Goal: Information Seeking & Learning: Learn about a topic

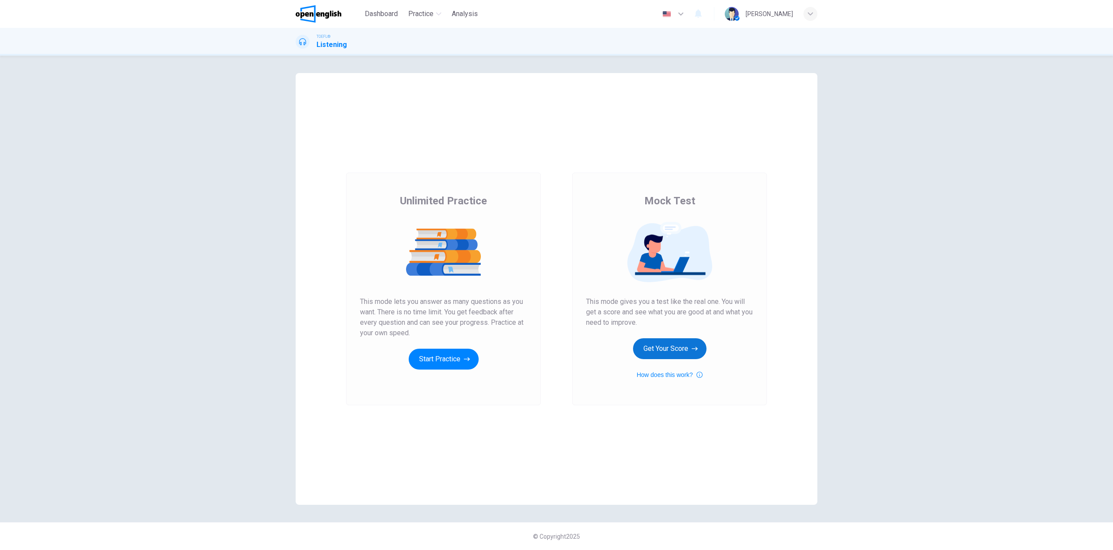
click at [657, 345] on button "Get Your Score" at bounding box center [669, 348] width 73 height 21
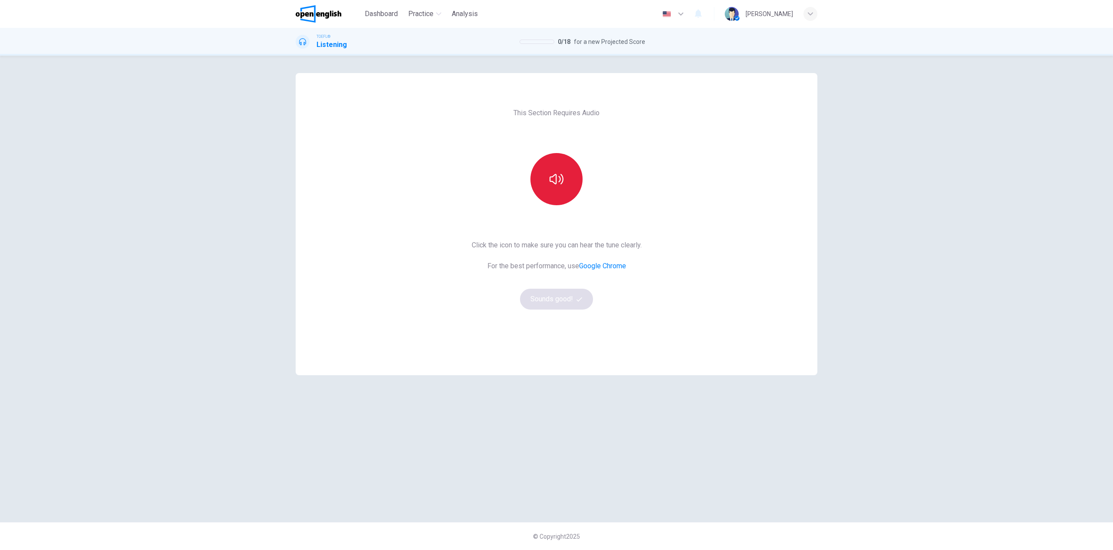
click at [553, 172] on button "button" at bounding box center [557, 179] width 52 height 52
click at [564, 303] on button "Sounds good!" at bounding box center [556, 299] width 73 height 21
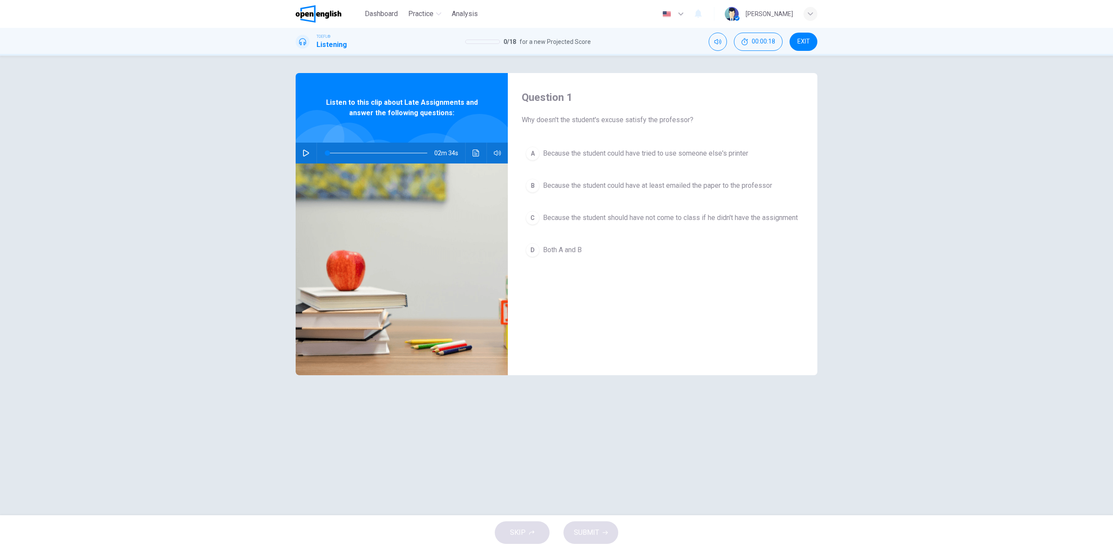
click at [305, 151] on icon "button" at bounding box center [306, 153] width 6 height 7
type input "*"
click at [537, 256] on div "D" at bounding box center [533, 250] width 14 height 14
click at [598, 534] on span "SUBMIT" at bounding box center [586, 533] width 25 height 12
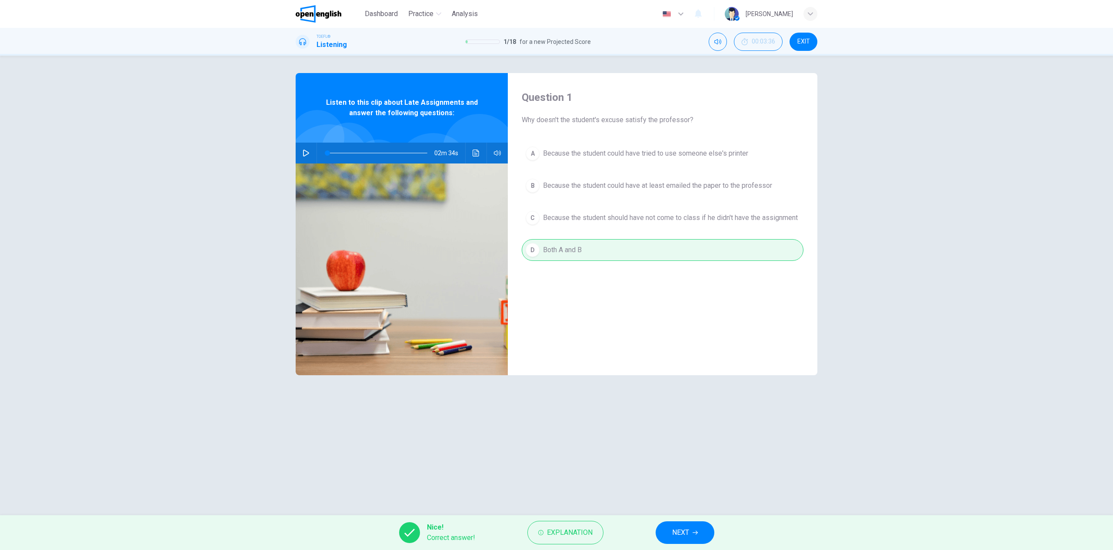
click at [681, 533] on span "NEXT" at bounding box center [680, 533] width 17 height 12
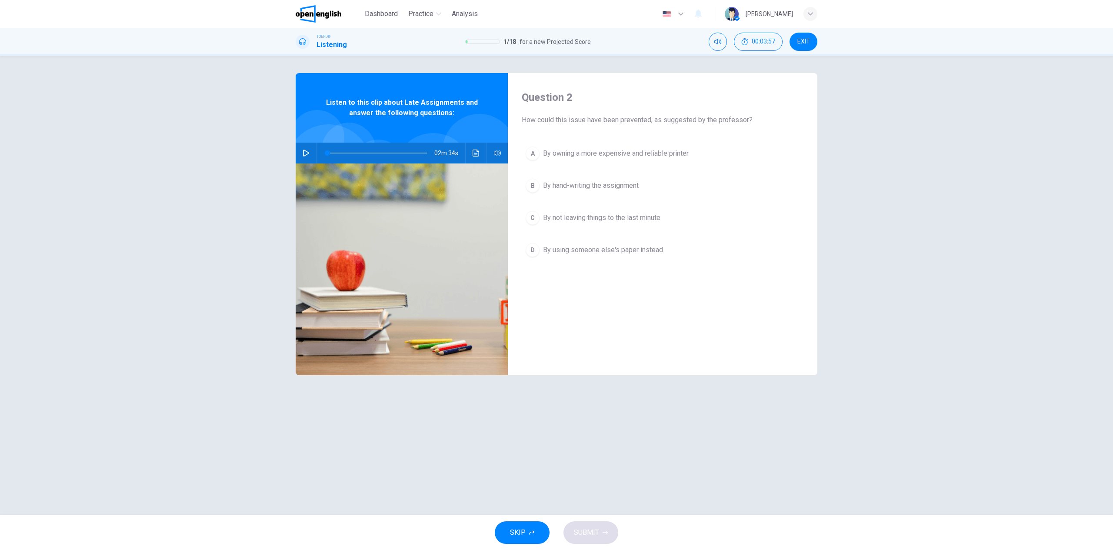
click at [542, 218] on button "C By not leaving things to the last minute" at bounding box center [663, 218] width 282 height 22
click at [604, 537] on button "SUBMIT" at bounding box center [591, 532] width 55 height 23
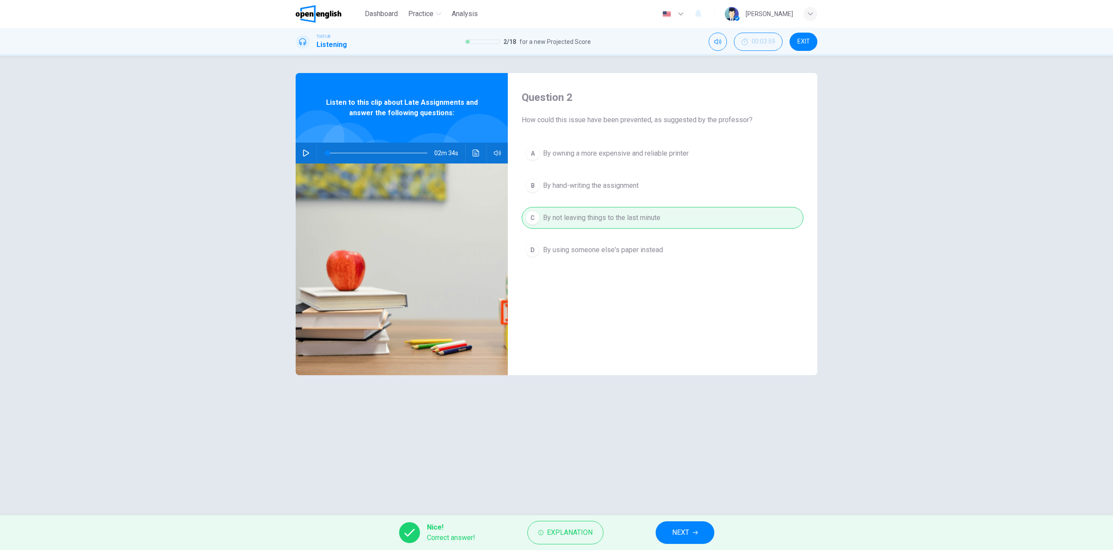
click at [685, 532] on span "NEXT" at bounding box center [680, 533] width 17 height 12
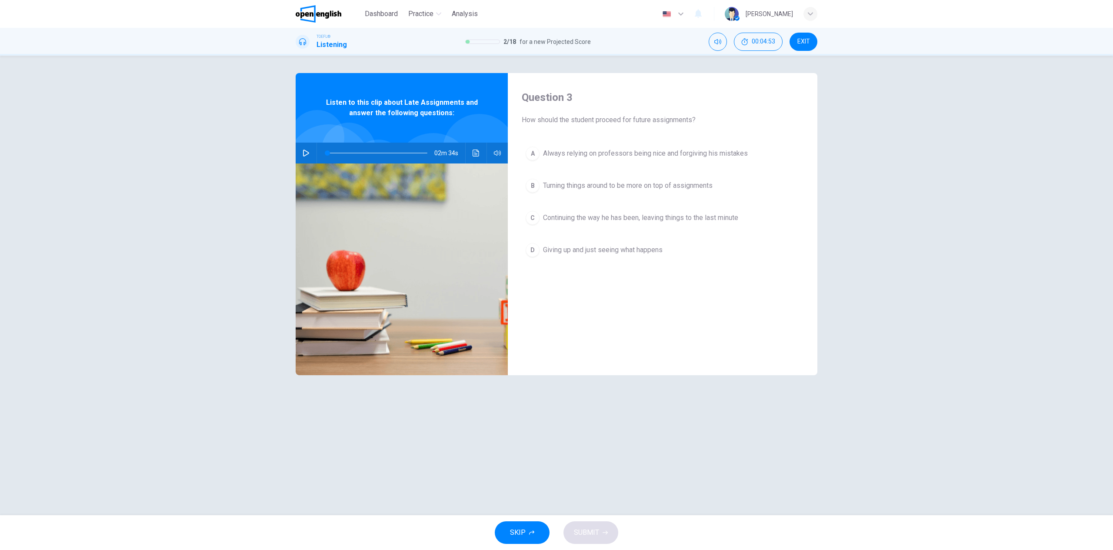
click at [531, 183] on div "B" at bounding box center [533, 186] width 14 height 14
click at [588, 533] on span "SUBMIT" at bounding box center [586, 533] width 25 height 12
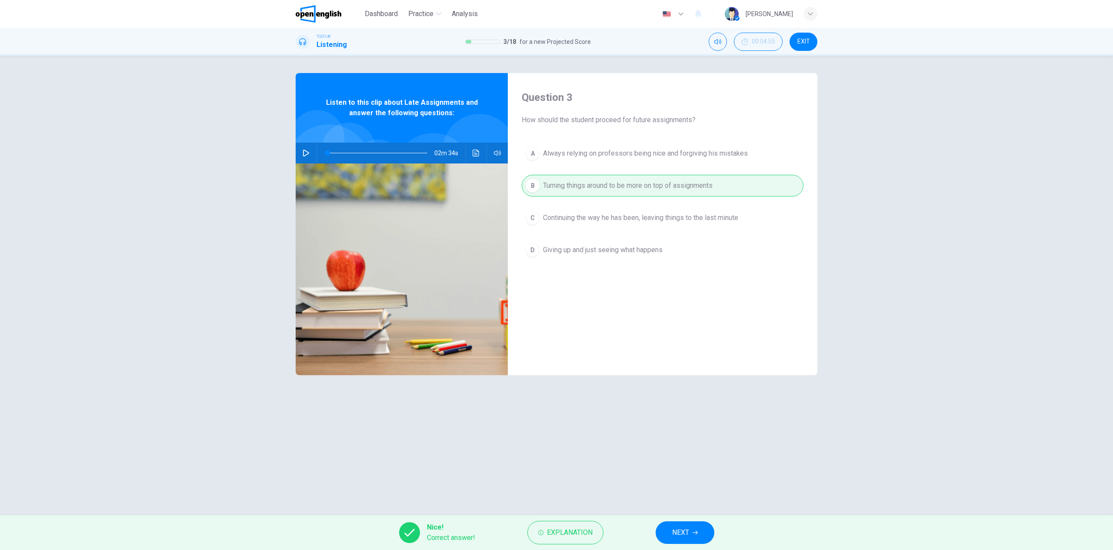
click at [689, 528] on span "NEXT" at bounding box center [680, 533] width 17 height 12
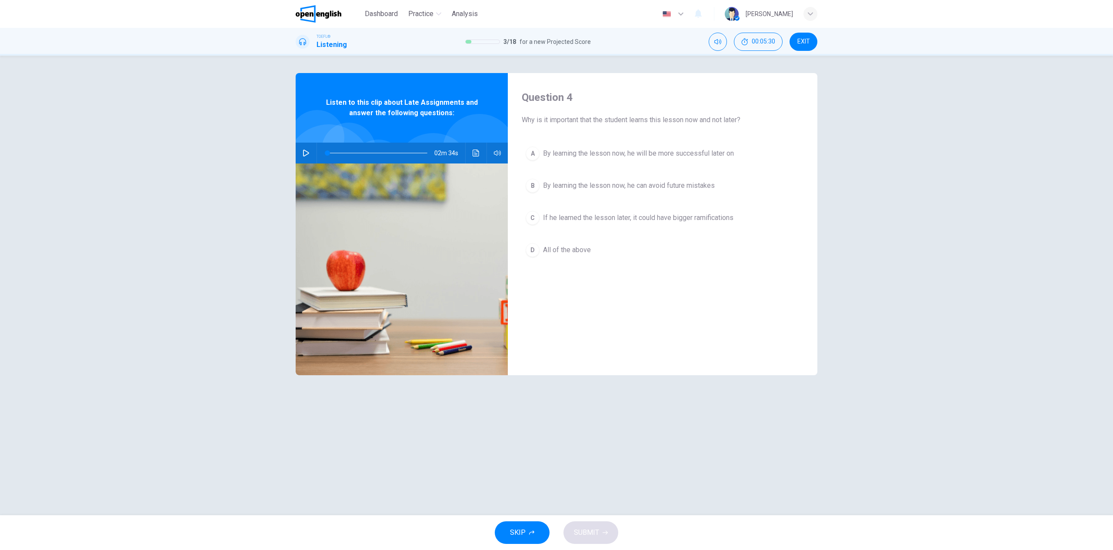
click at [535, 249] on div "D" at bounding box center [533, 250] width 14 height 14
click at [599, 534] on button "SUBMIT" at bounding box center [591, 532] width 55 height 23
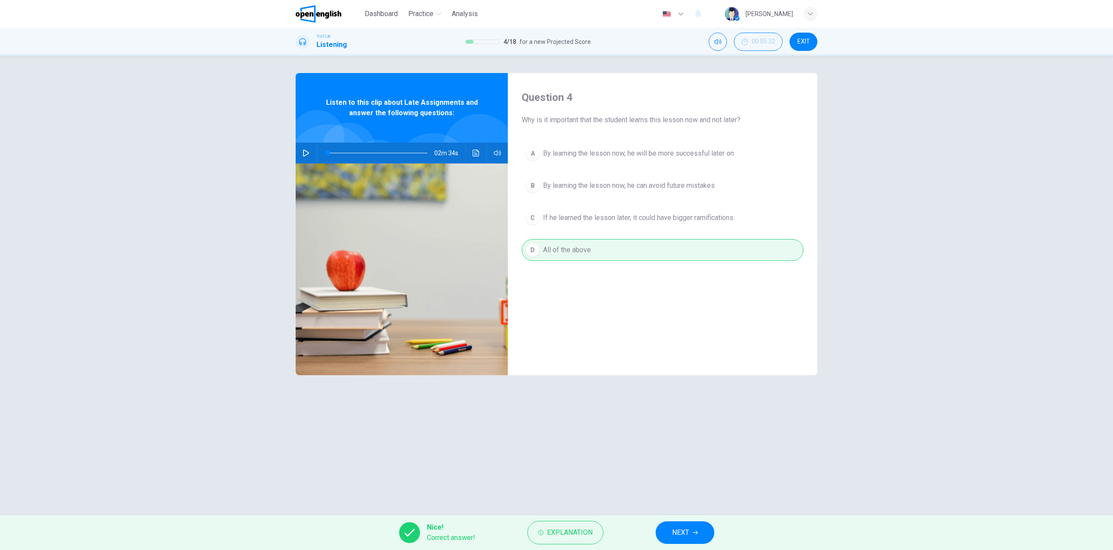
click at [675, 534] on span "NEXT" at bounding box center [680, 533] width 17 height 12
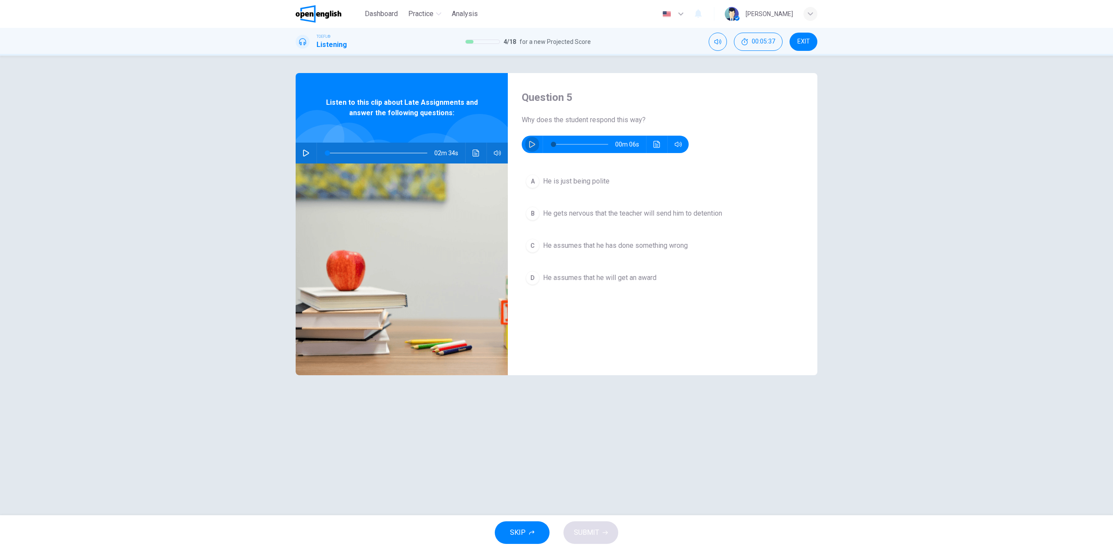
click at [533, 146] on icon "button" at bounding box center [532, 144] width 6 height 7
type input "*"
click at [534, 244] on div "C" at bounding box center [533, 246] width 14 height 14
click at [597, 530] on span "SUBMIT" at bounding box center [586, 533] width 25 height 12
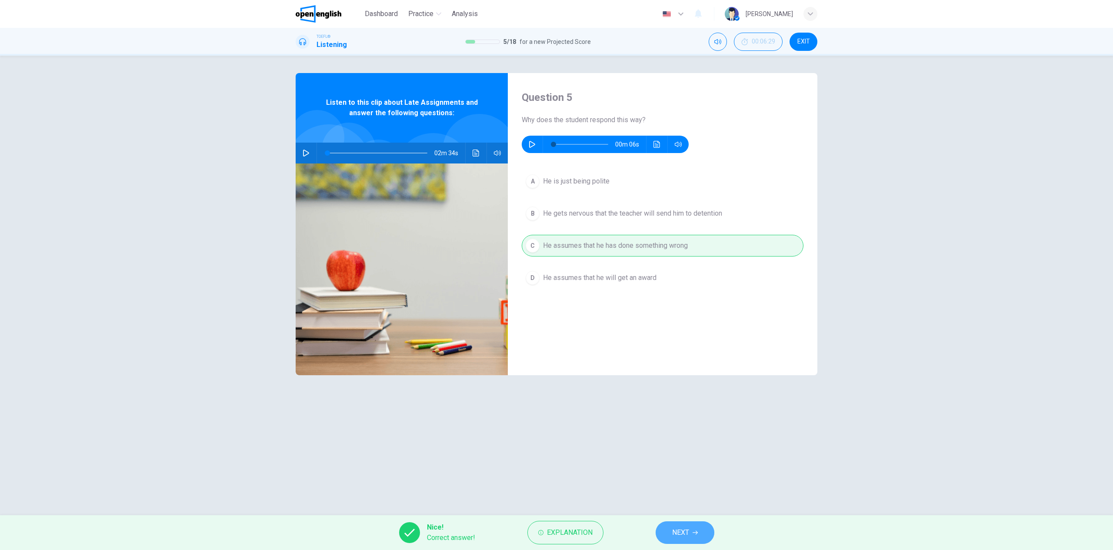
click at [694, 531] on icon "button" at bounding box center [695, 532] width 5 height 5
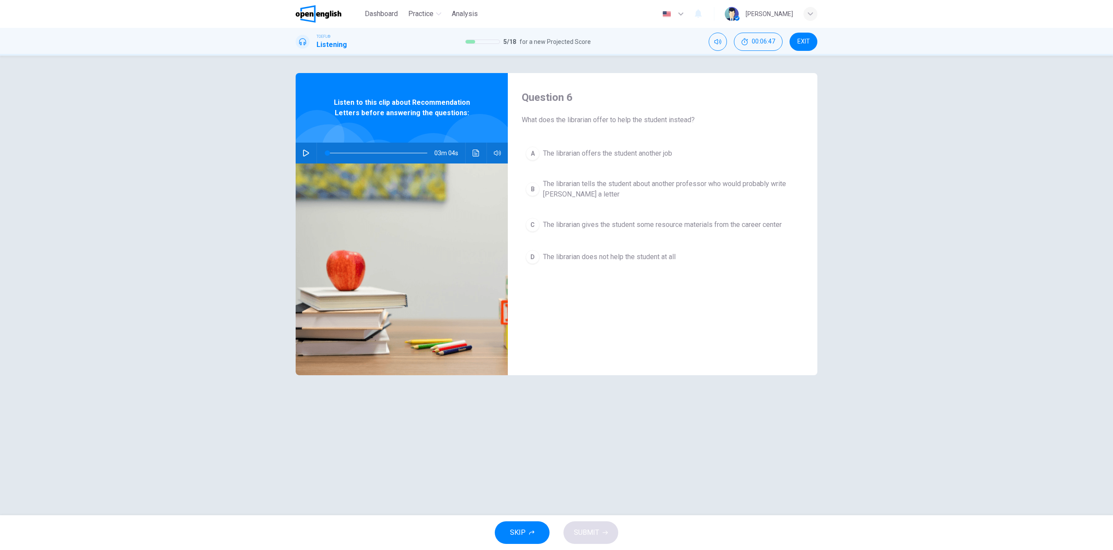
click at [304, 153] on icon "button" at bounding box center [306, 153] width 6 height 7
type input "*"
click at [533, 155] on div "A" at bounding box center [533, 154] width 14 height 14
click at [598, 536] on span "SUBMIT" at bounding box center [586, 533] width 25 height 12
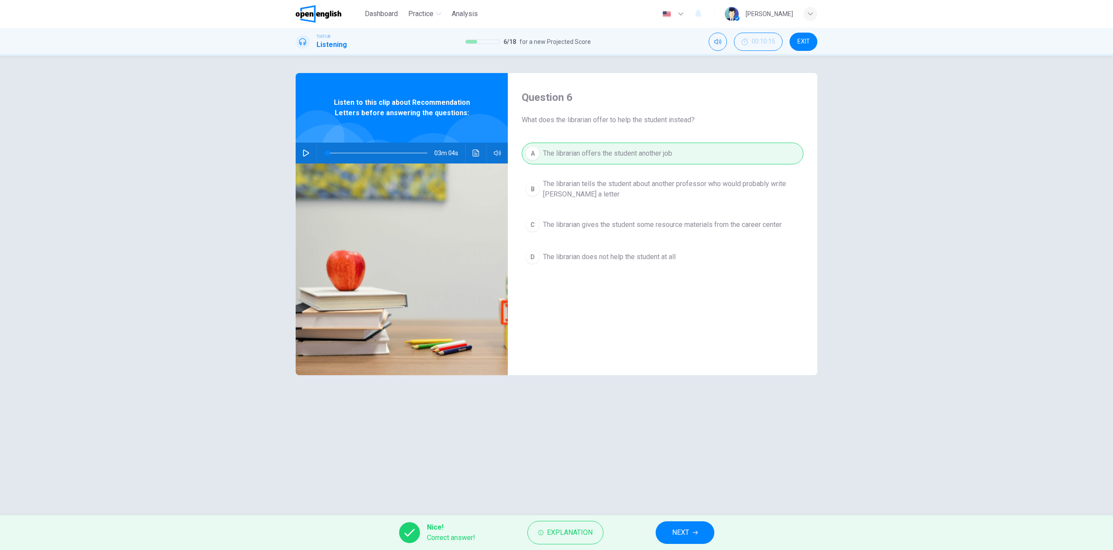
click at [700, 538] on button "NEXT" at bounding box center [685, 532] width 59 height 23
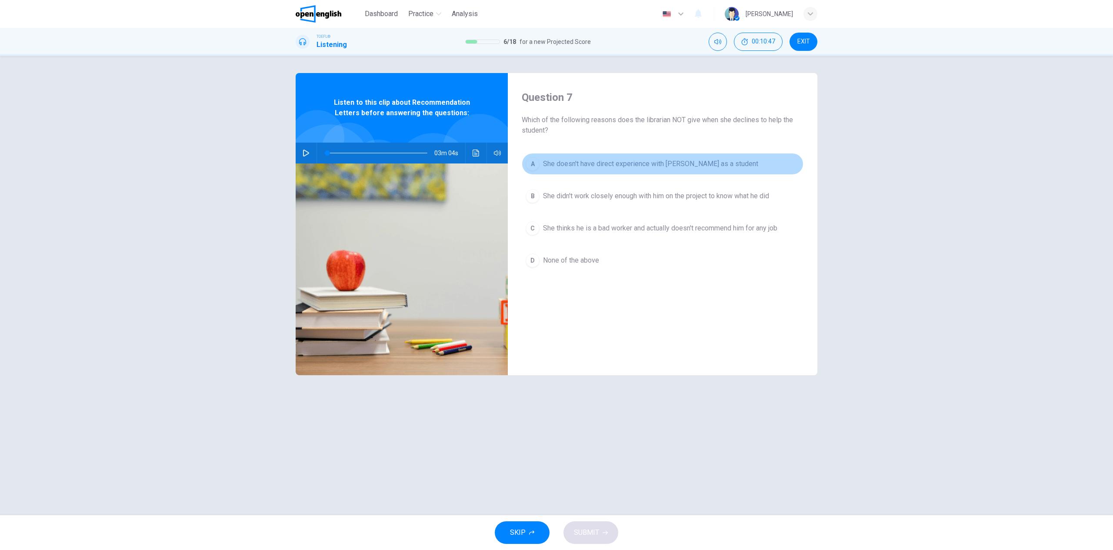
click at [534, 165] on div "A" at bounding box center [533, 164] width 14 height 14
click at [604, 534] on icon "button" at bounding box center [605, 532] width 5 height 5
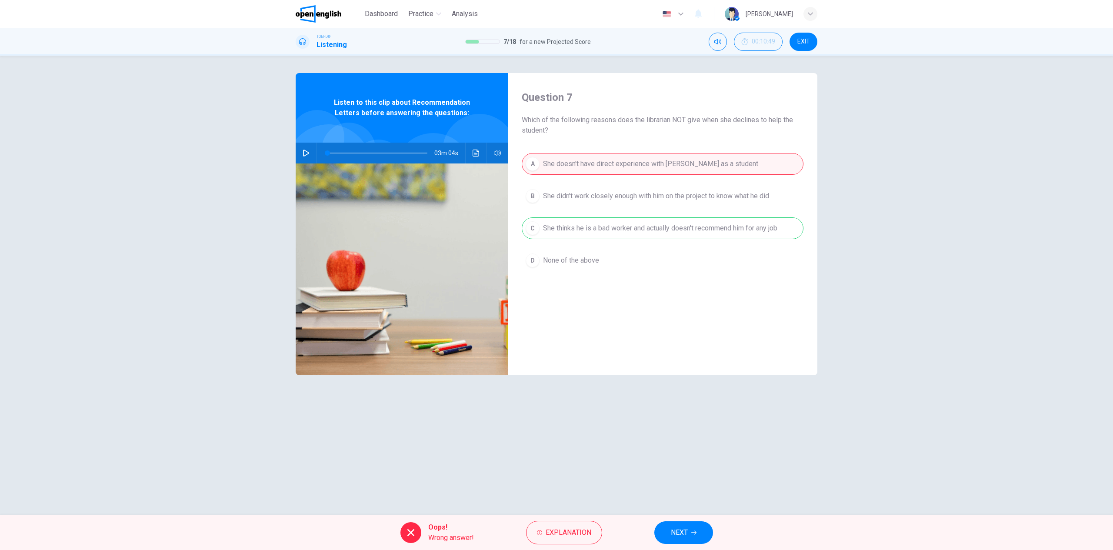
click at [689, 534] on button "NEXT" at bounding box center [683, 532] width 59 height 23
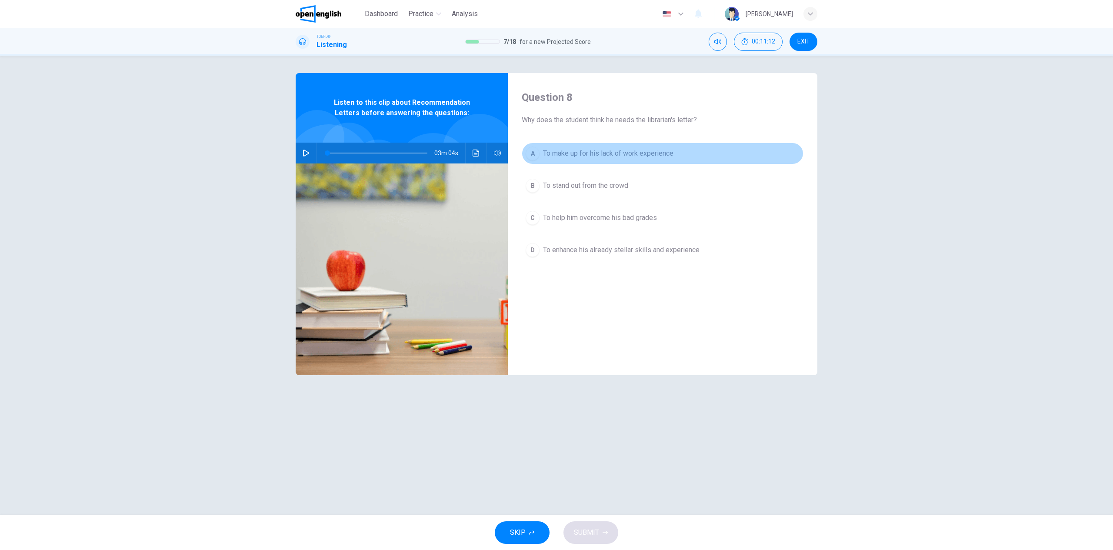
click at [533, 154] on div "A" at bounding box center [533, 154] width 14 height 14
click at [590, 532] on span "SUBMIT" at bounding box center [586, 533] width 25 height 12
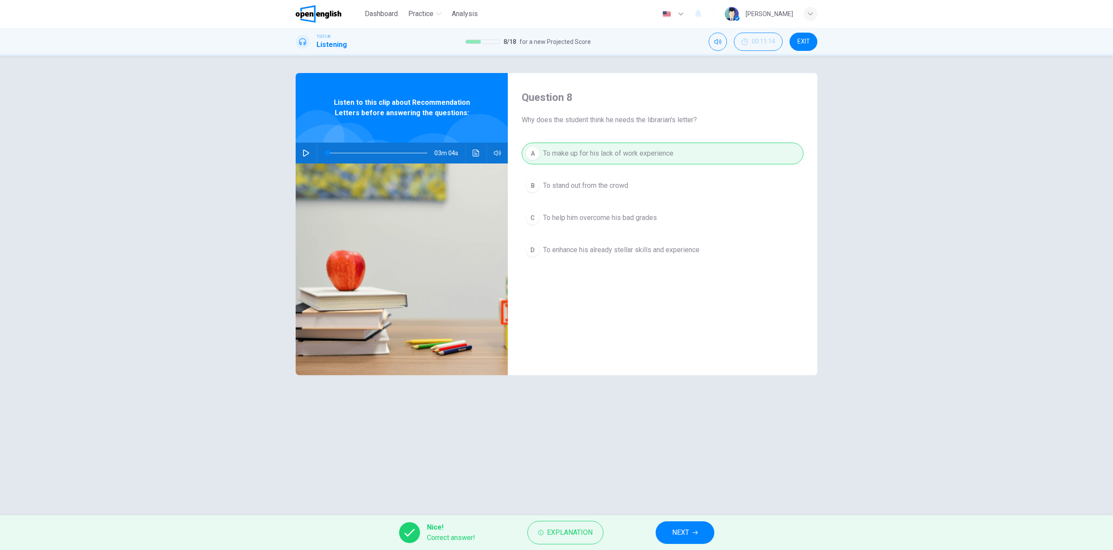
click at [684, 533] on span "NEXT" at bounding box center [680, 533] width 17 height 12
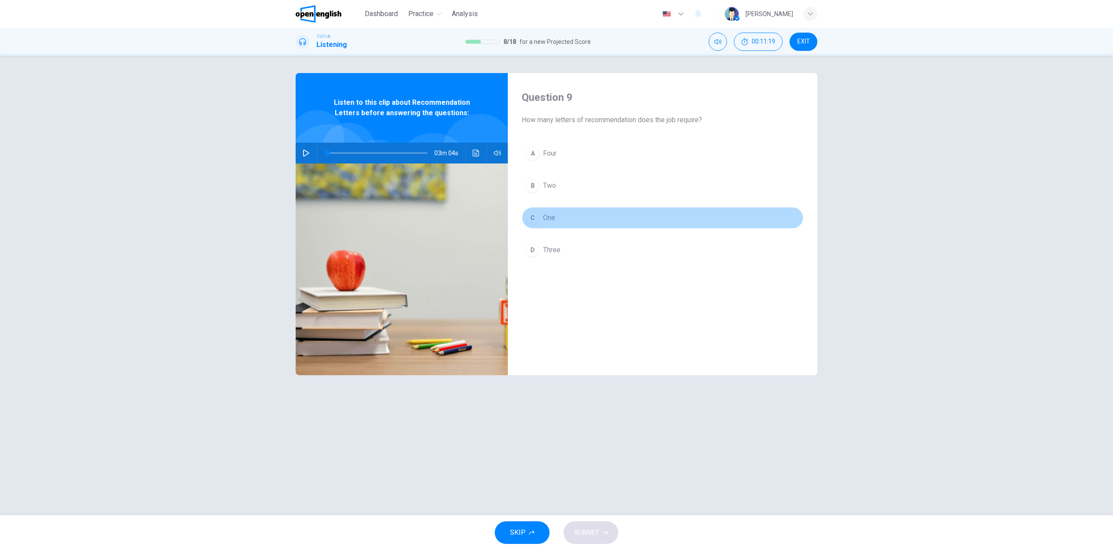
click at [534, 218] on div "C" at bounding box center [533, 218] width 14 height 14
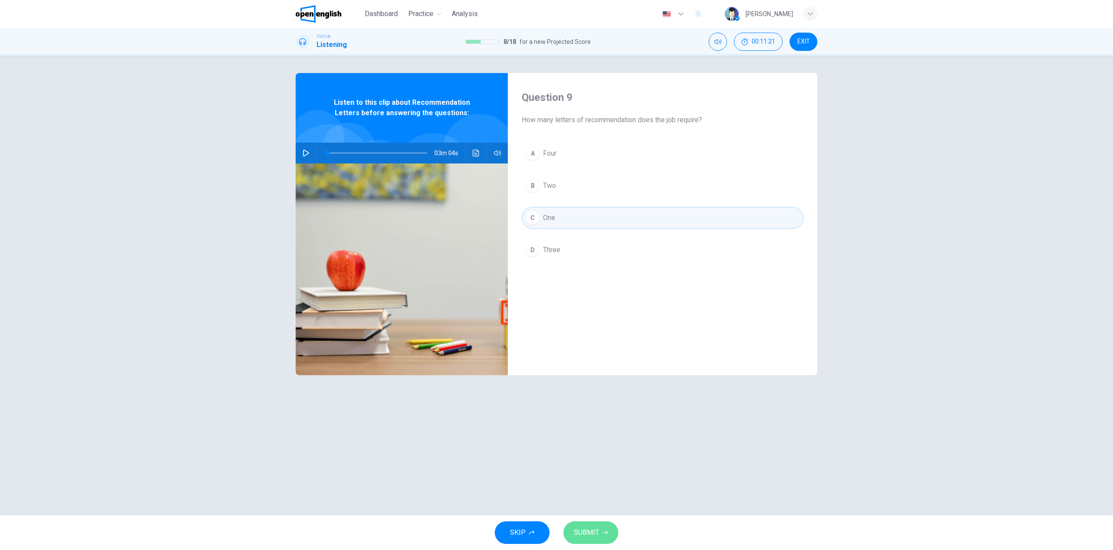
click at [604, 530] on icon "button" at bounding box center [605, 532] width 5 height 5
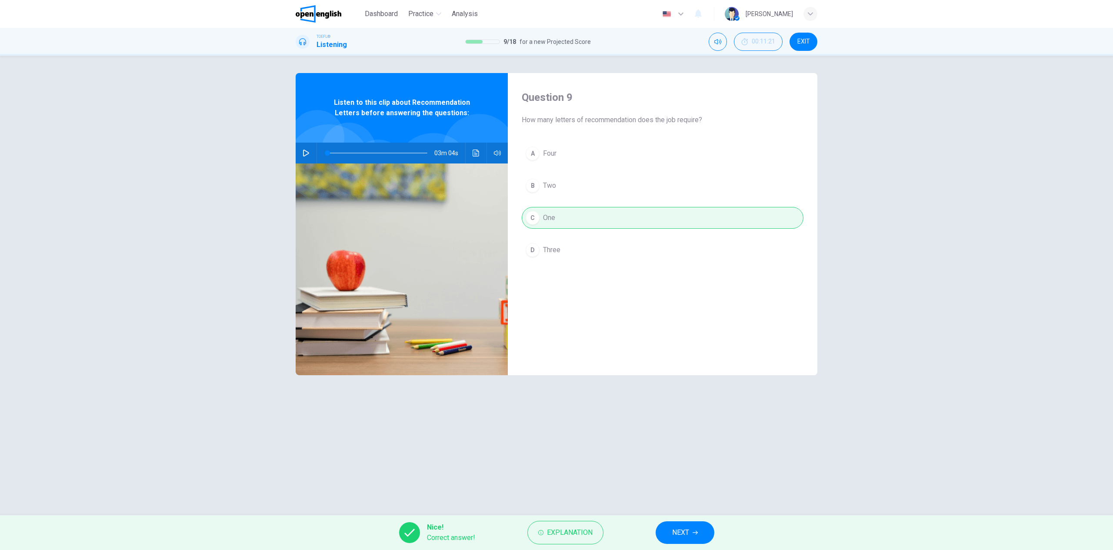
click at [678, 535] on span "NEXT" at bounding box center [680, 533] width 17 height 12
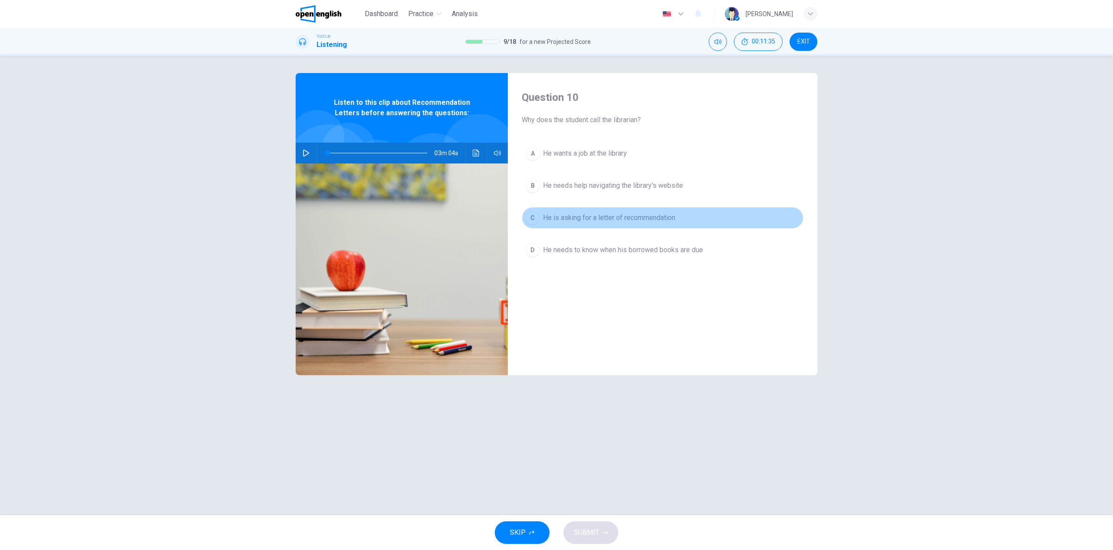
click at [533, 216] on div "C" at bounding box center [533, 218] width 14 height 14
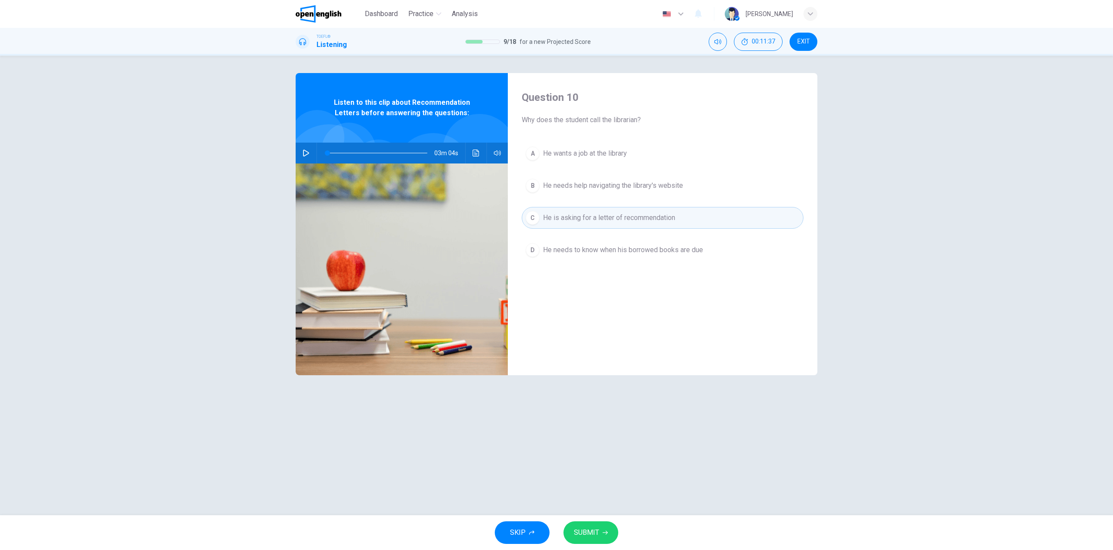
click at [600, 527] on button "SUBMIT" at bounding box center [591, 532] width 55 height 23
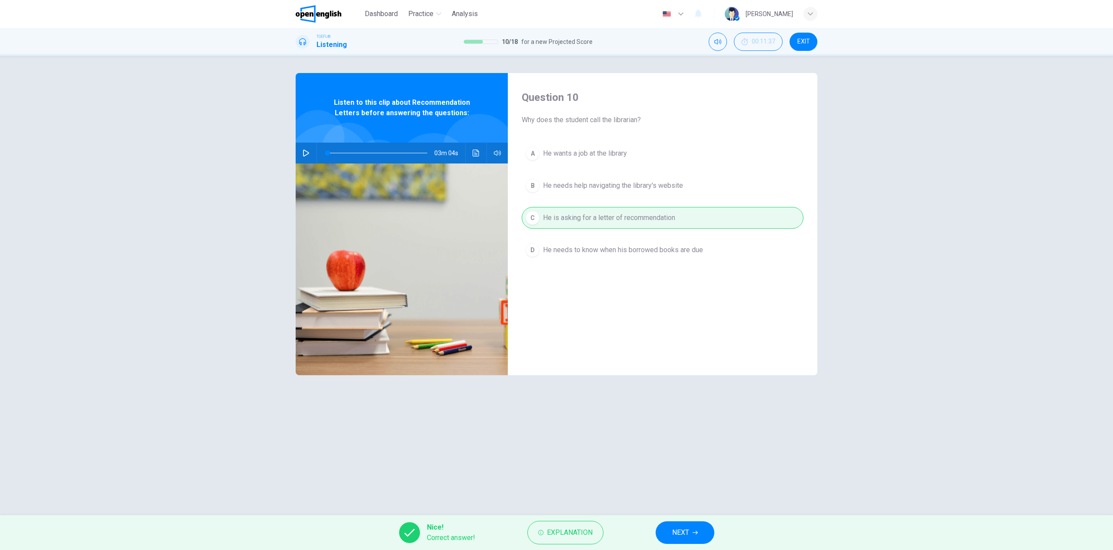
click at [673, 527] on span "NEXT" at bounding box center [680, 533] width 17 height 12
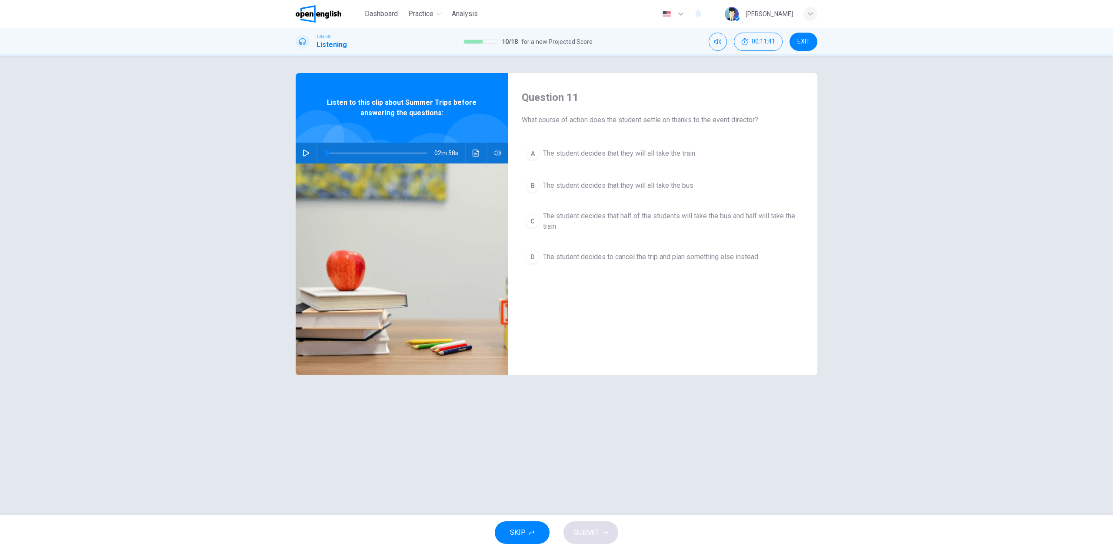
click at [303, 150] on icon "button" at bounding box center [306, 153] width 7 height 7
type input "*"
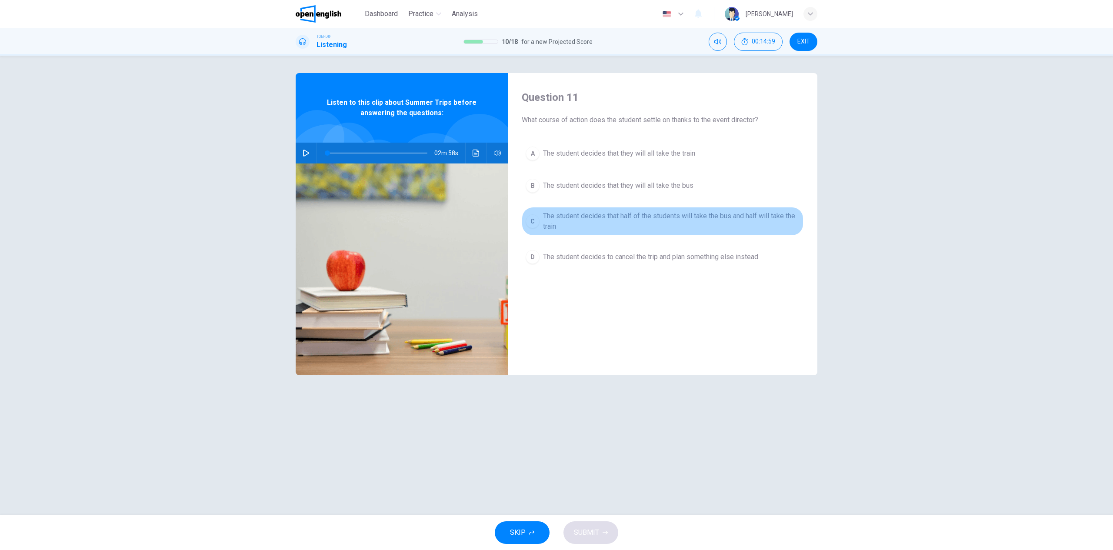
click at [533, 221] on div "C" at bounding box center [533, 221] width 14 height 14
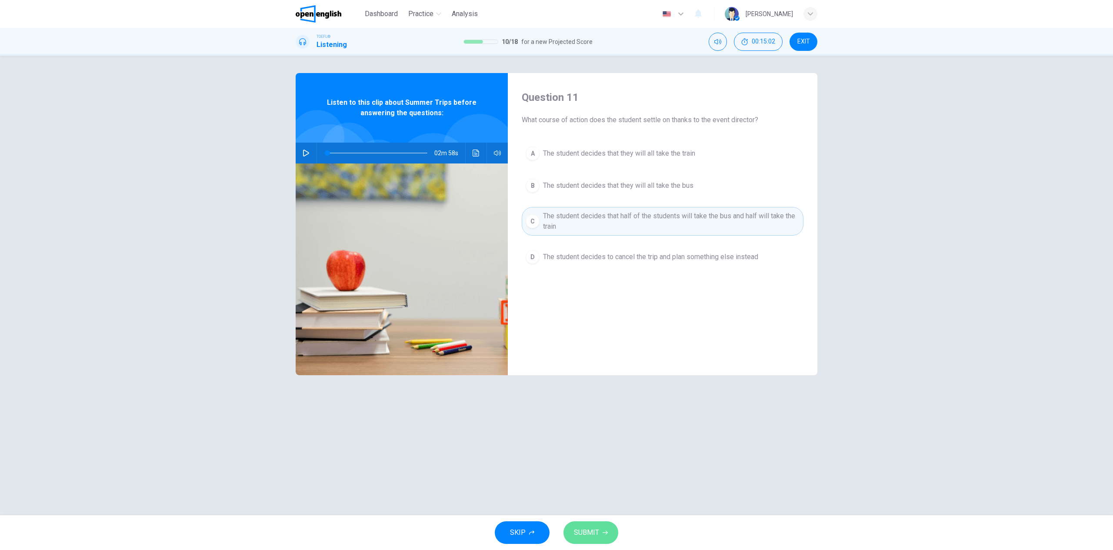
click at [592, 541] on button "SUBMIT" at bounding box center [591, 532] width 55 height 23
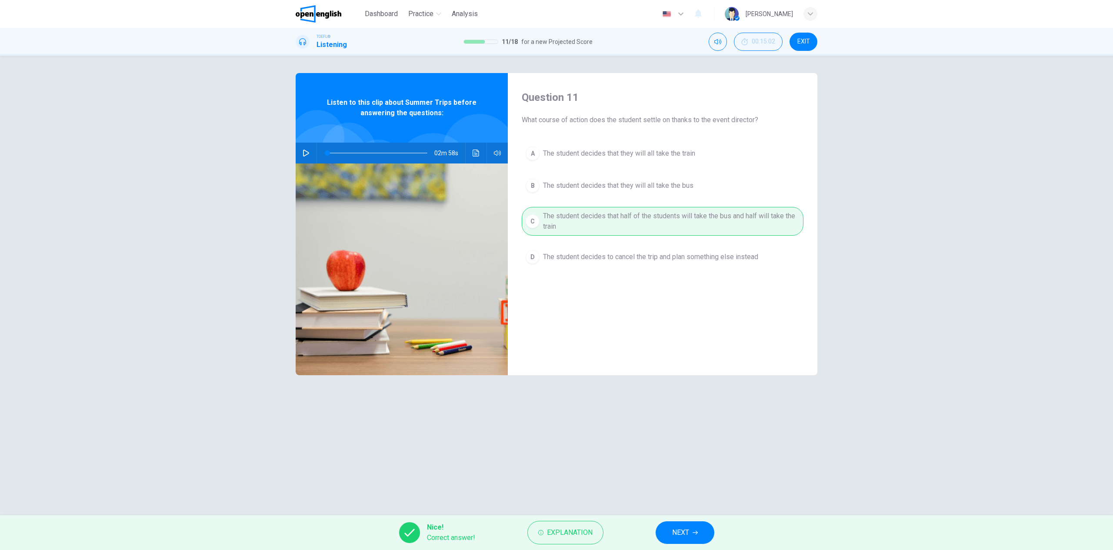
click at [700, 528] on button "NEXT" at bounding box center [685, 532] width 59 height 23
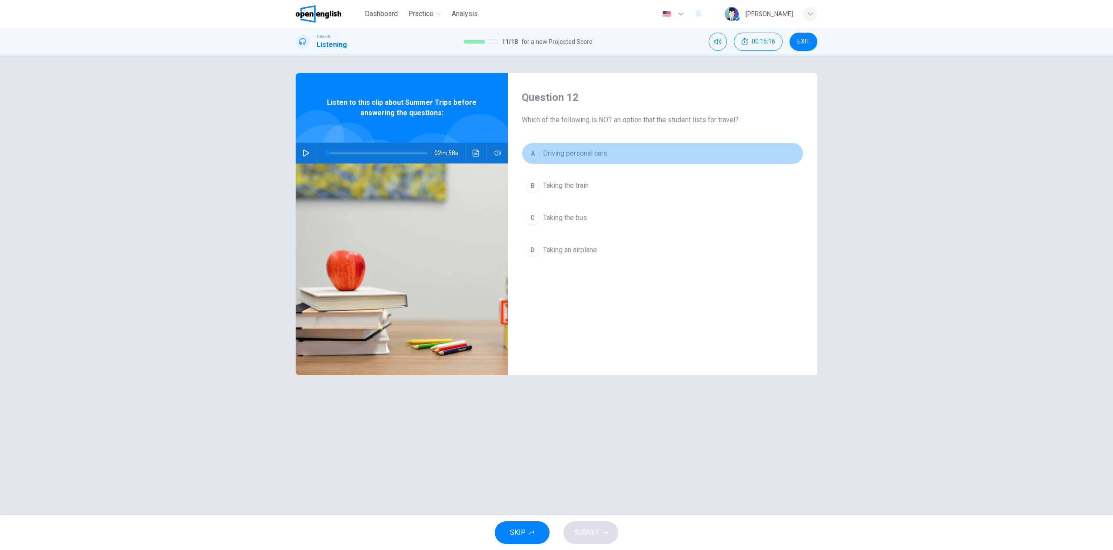
click at [536, 154] on div "A" at bounding box center [533, 154] width 14 height 14
click at [590, 532] on span "SUBMIT" at bounding box center [586, 533] width 25 height 12
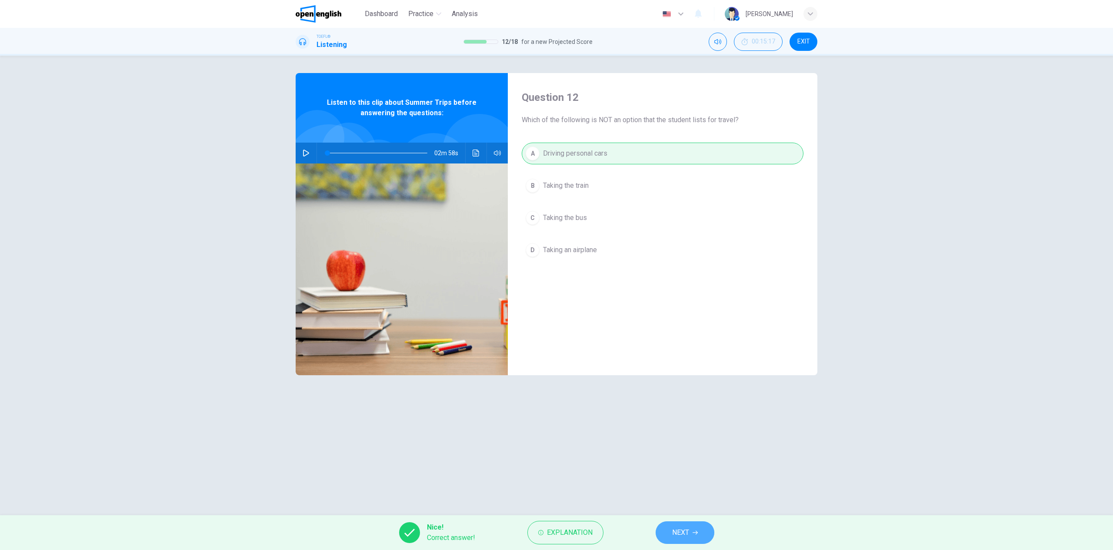
click at [684, 538] on span "NEXT" at bounding box center [680, 533] width 17 height 12
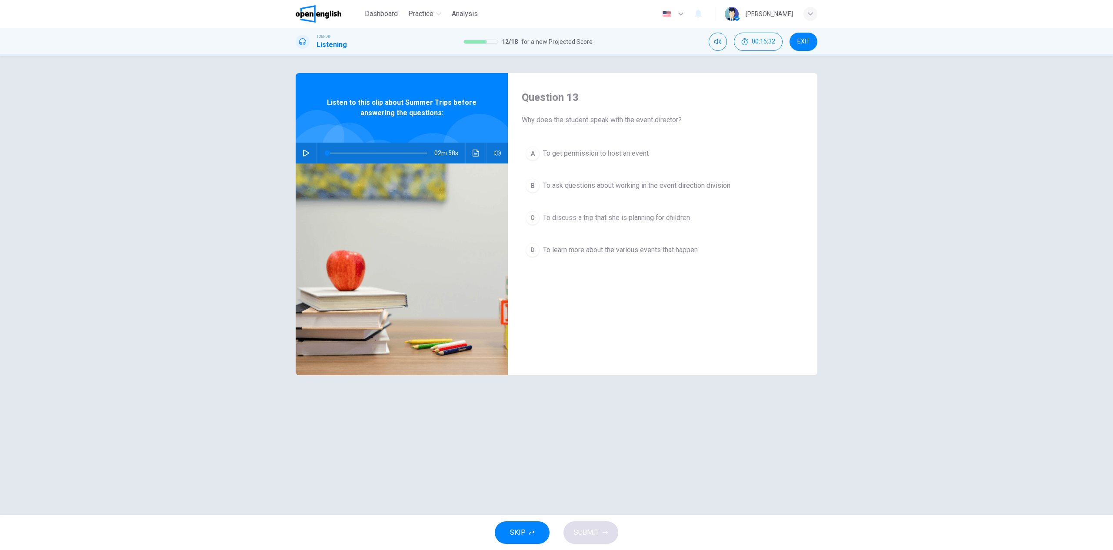
click at [534, 217] on div "C" at bounding box center [533, 218] width 14 height 14
click at [599, 537] on button "SUBMIT" at bounding box center [591, 532] width 55 height 23
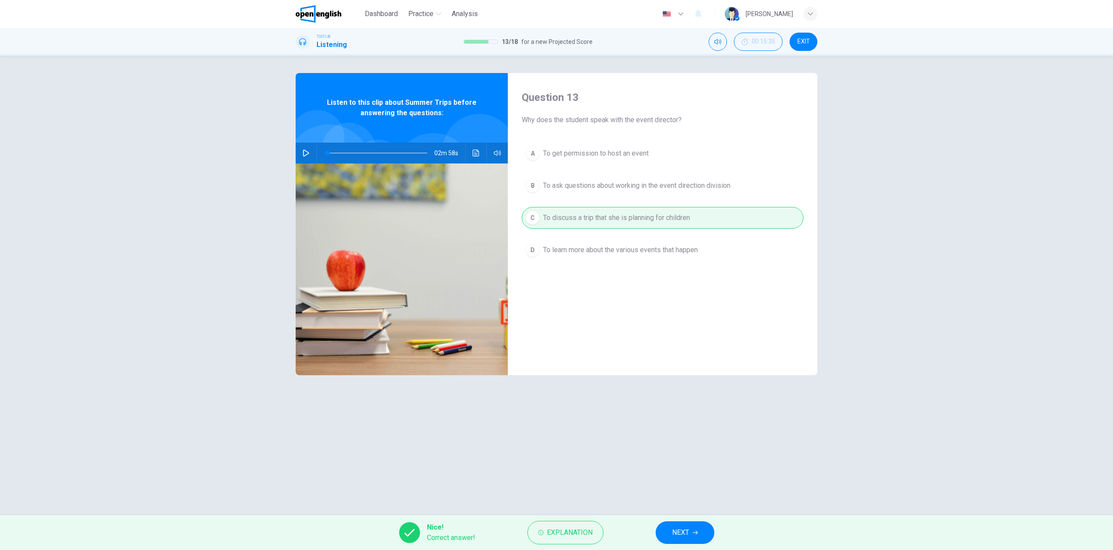
click at [687, 534] on span "NEXT" at bounding box center [680, 533] width 17 height 12
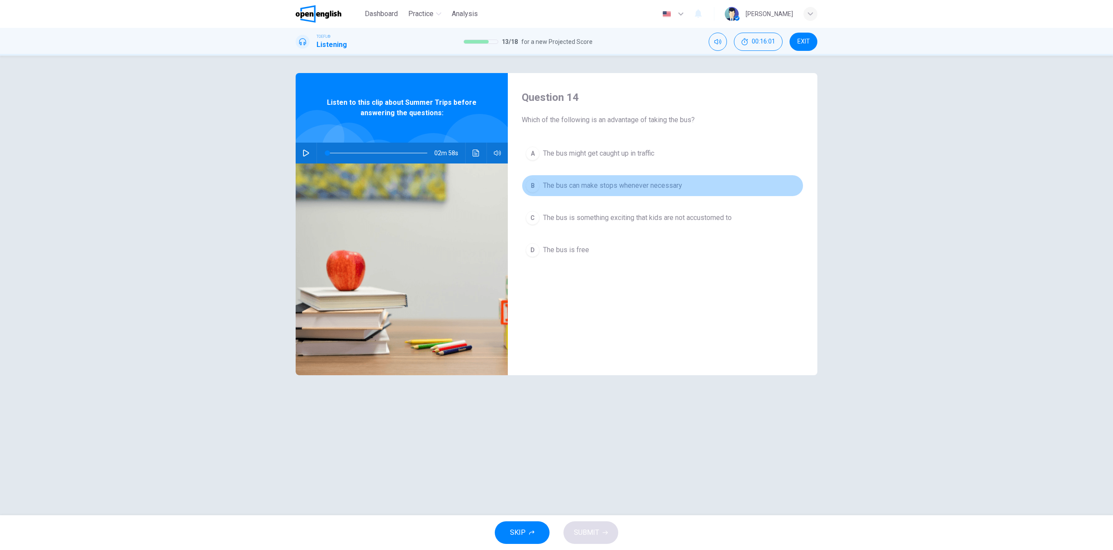
click at [533, 186] on div "B" at bounding box center [533, 186] width 14 height 14
click at [590, 524] on button "SUBMIT" at bounding box center [591, 532] width 55 height 23
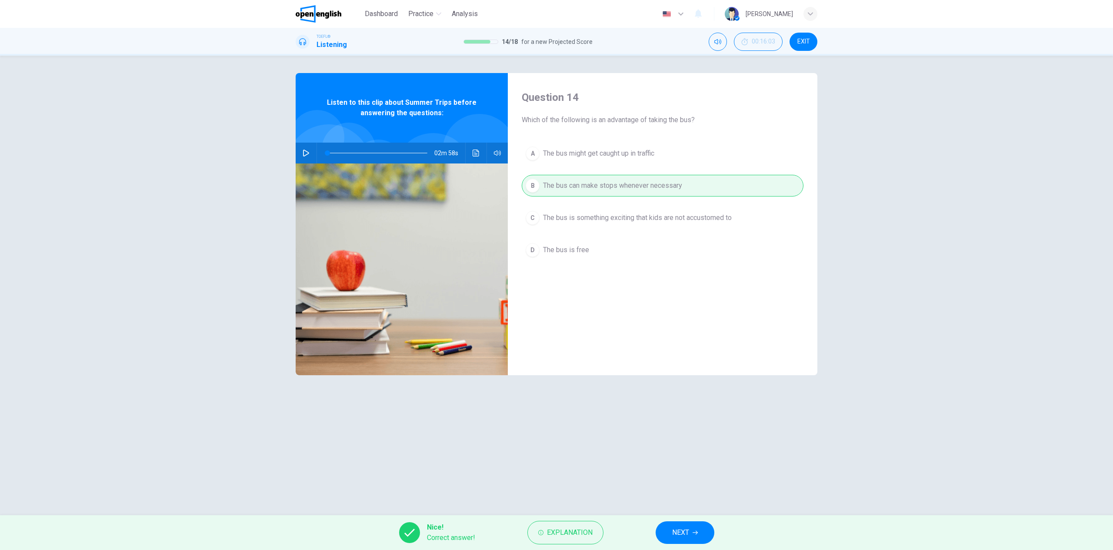
click at [694, 537] on button "NEXT" at bounding box center [685, 532] width 59 height 23
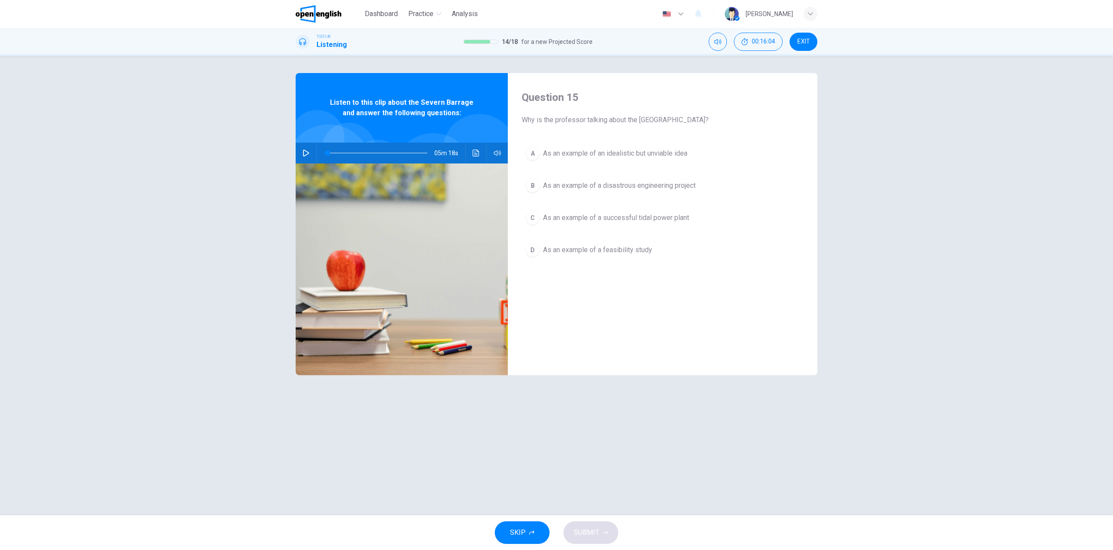
click at [308, 154] on icon "button" at bounding box center [306, 153] width 6 height 7
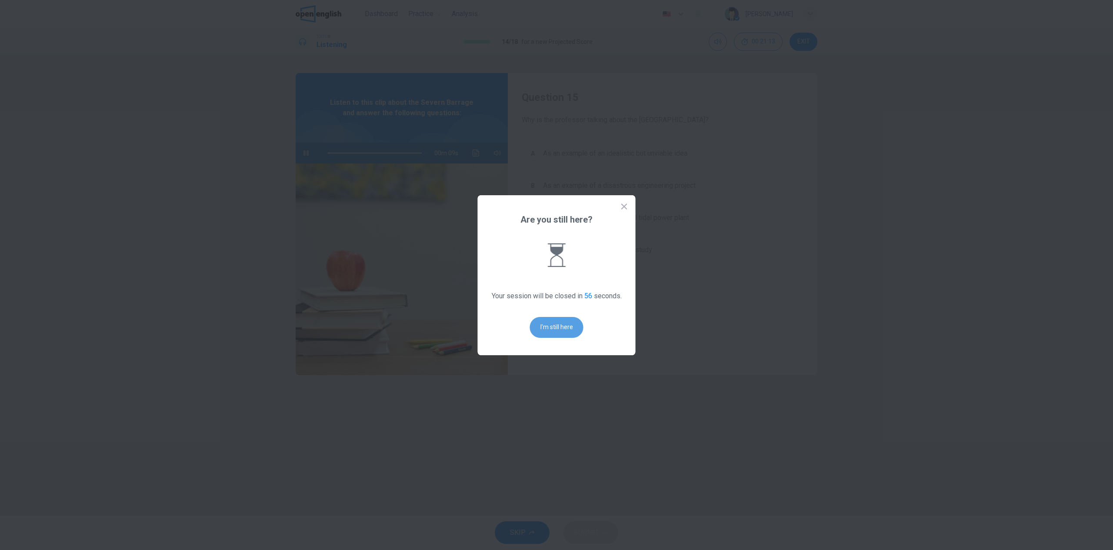
click at [566, 332] on button "I'm still here" at bounding box center [556, 327] width 53 height 21
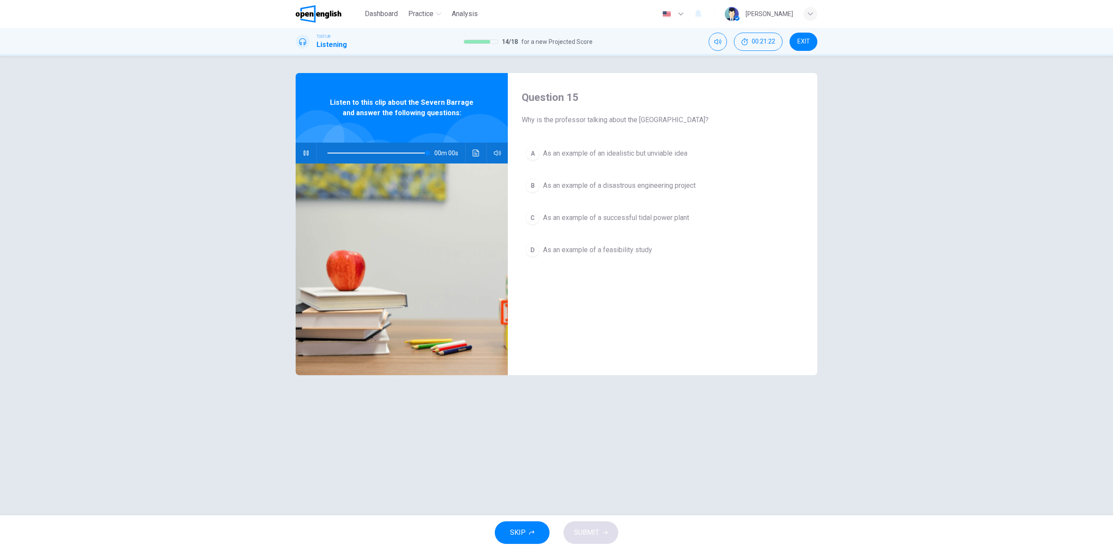
type input "*"
click at [532, 155] on div "A" at bounding box center [533, 154] width 14 height 14
click at [594, 537] on span "SUBMIT" at bounding box center [586, 533] width 25 height 12
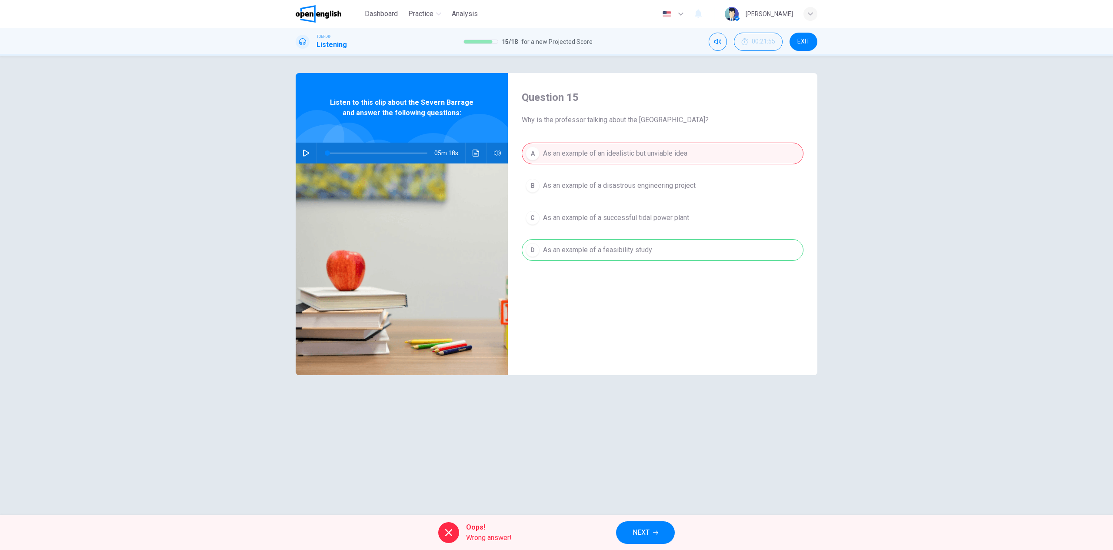
click at [648, 536] on span "NEXT" at bounding box center [641, 533] width 17 height 12
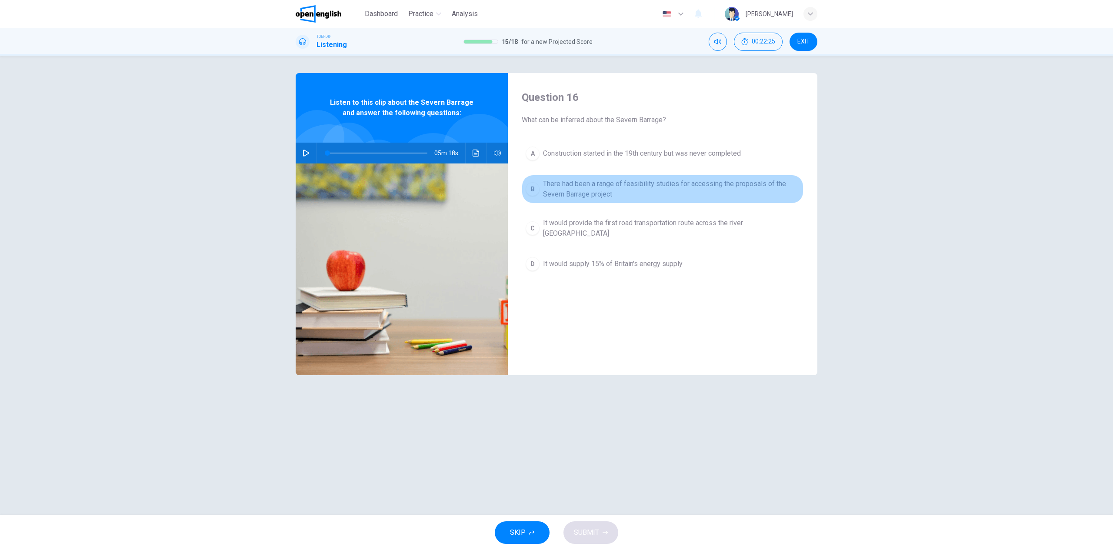
click at [534, 190] on div "B" at bounding box center [533, 189] width 14 height 14
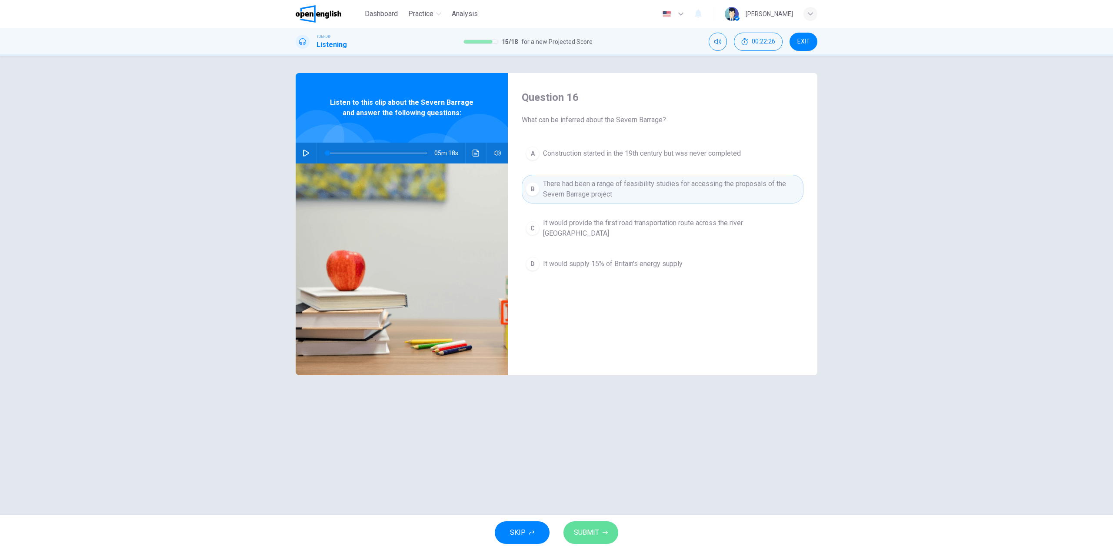
click at [595, 526] on button "SUBMIT" at bounding box center [591, 532] width 55 height 23
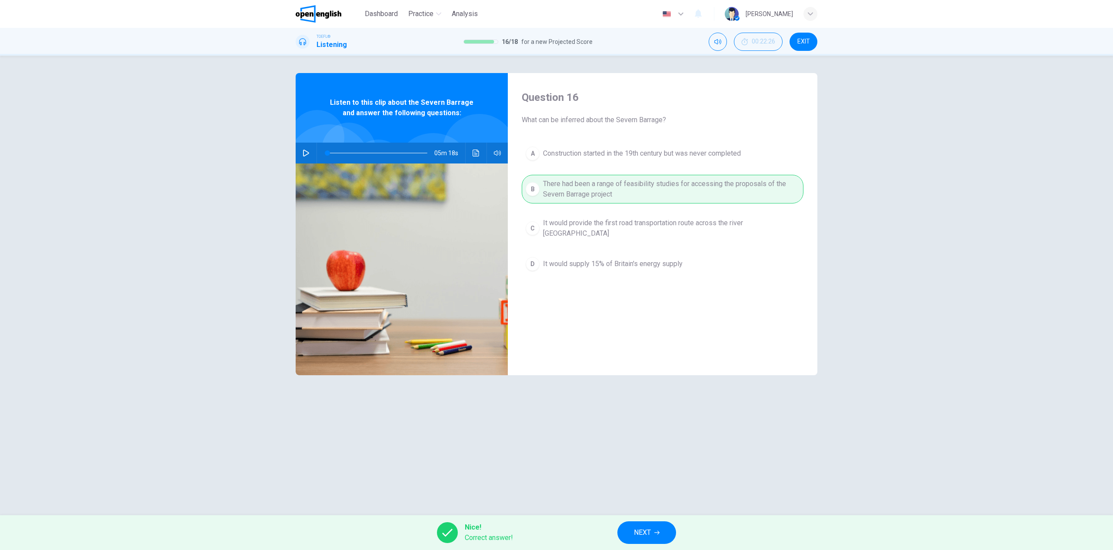
click at [650, 533] on span "NEXT" at bounding box center [642, 533] width 17 height 12
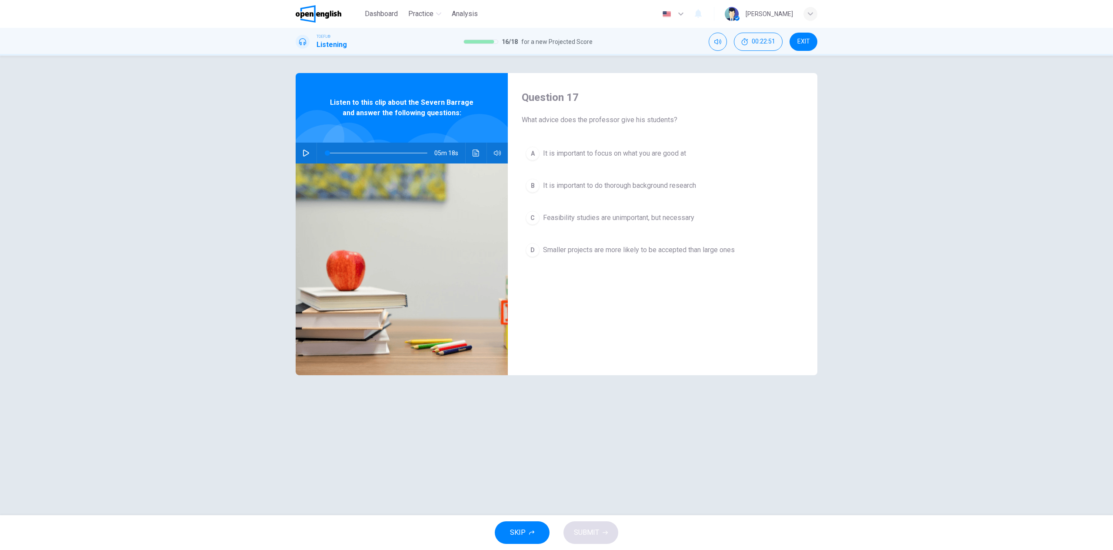
click at [534, 187] on div "B" at bounding box center [533, 186] width 14 height 14
click at [587, 533] on span "SUBMIT" at bounding box center [586, 533] width 25 height 12
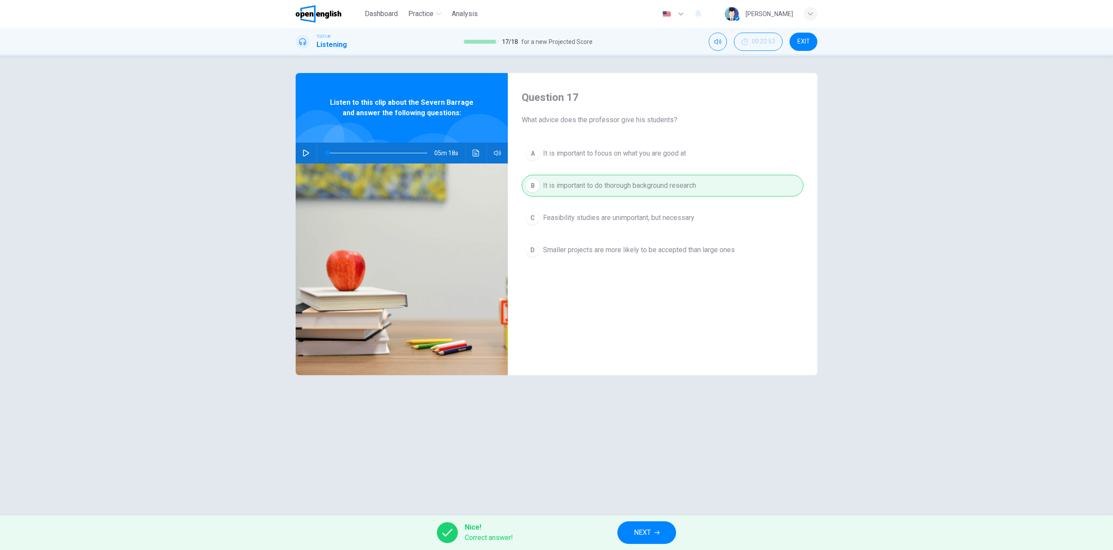
click at [639, 534] on span "NEXT" at bounding box center [642, 533] width 17 height 12
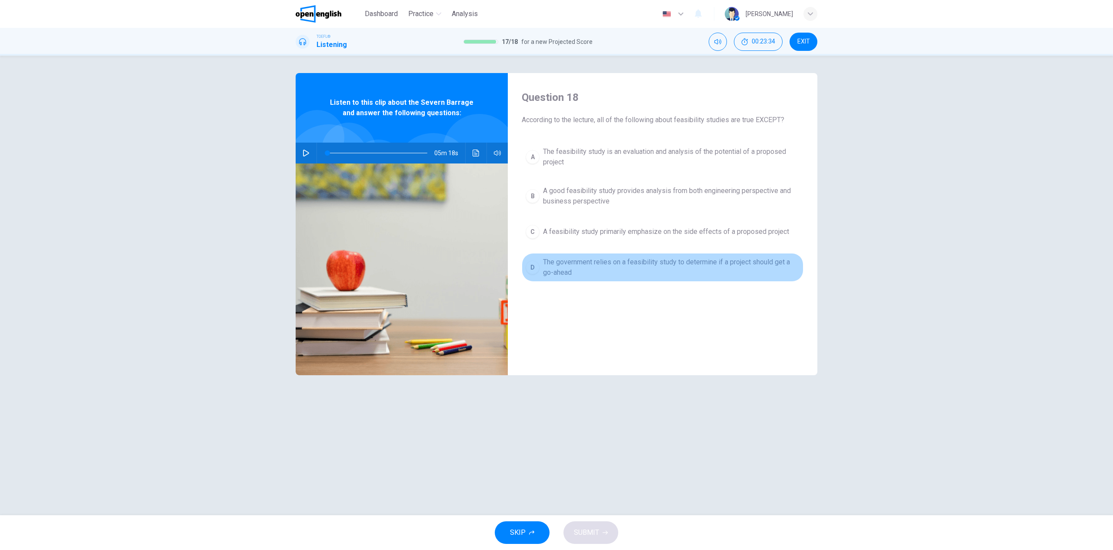
click at [532, 267] on div "D" at bounding box center [533, 267] width 14 height 14
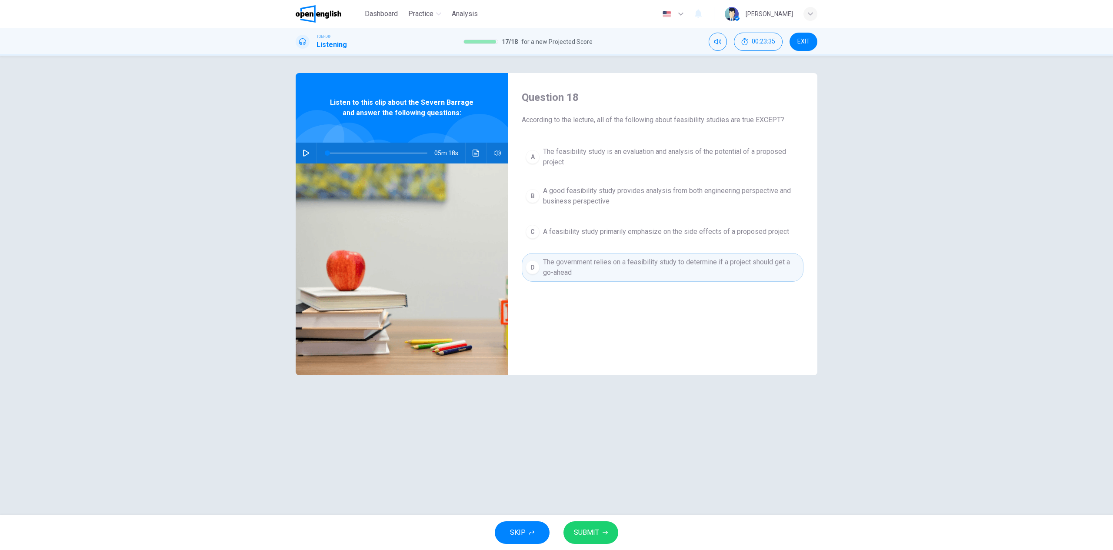
click at [579, 526] on button "SUBMIT" at bounding box center [591, 532] width 55 height 23
